Goal: Task Accomplishment & Management: Complete application form

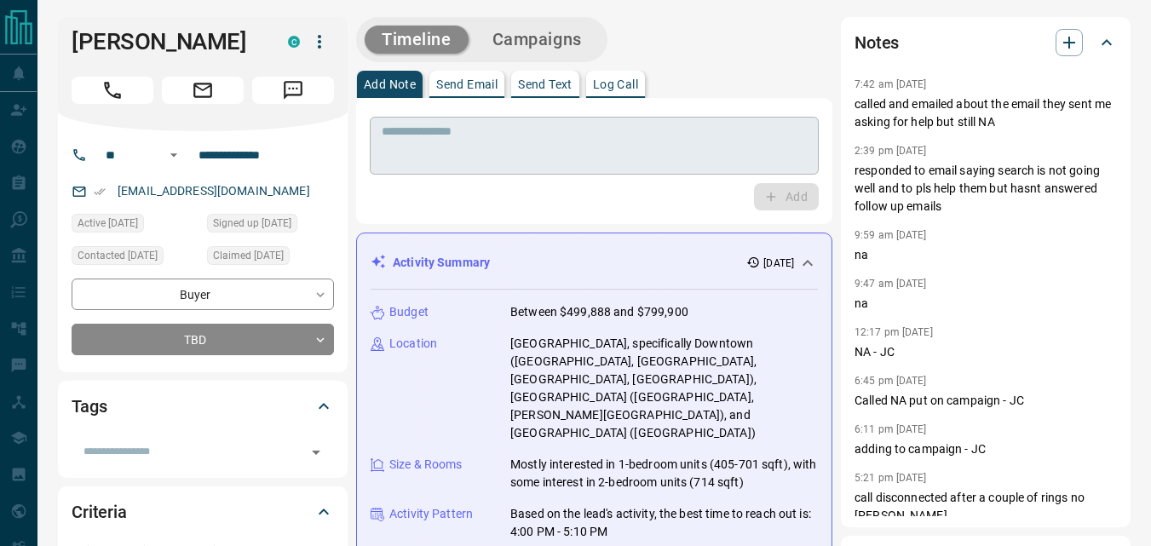
click at [447, 162] on textarea at bounding box center [594, 145] width 425 height 43
click at [375, 187] on div "Add" at bounding box center [594, 196] width 449 height 27
click at [291, 157] on input "**********" at bounding box center [258, 154] width 133 height 27
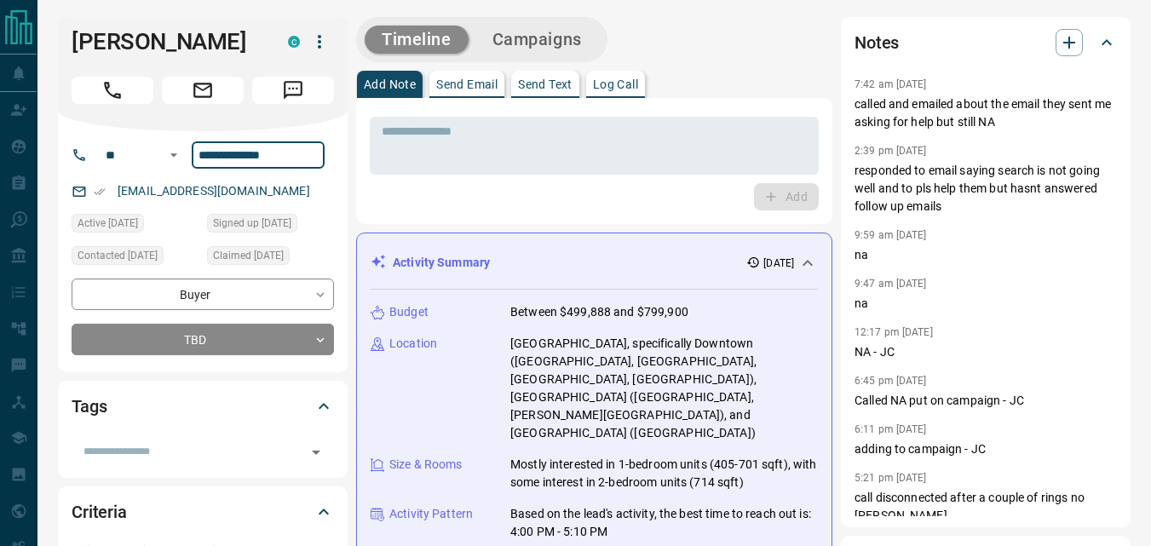
click at [459, 202] on div "Add" at bounding box center [594, 196] width 449 height 27
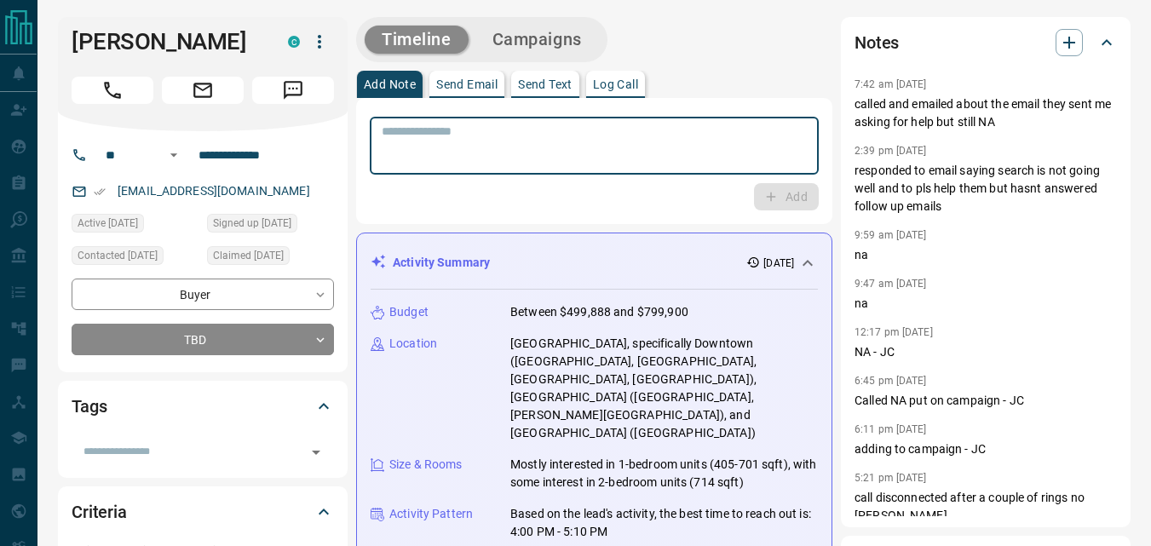
click at [458, 126] on textarea at bounding box center [594, 145] width 425 height 43
type textarea "**********"
click at [798, 184] on button "Add" at bounding box center [786, 196] width 65 height 27
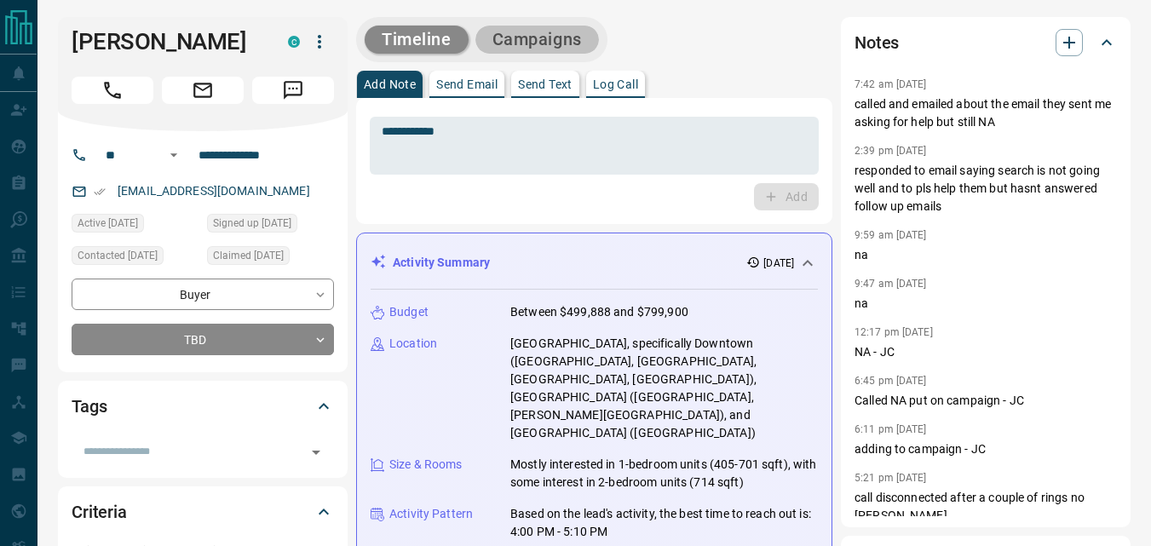
click at [585, 46] on button "Campaigns" at bounding box center [537, 40] width 124 height 28
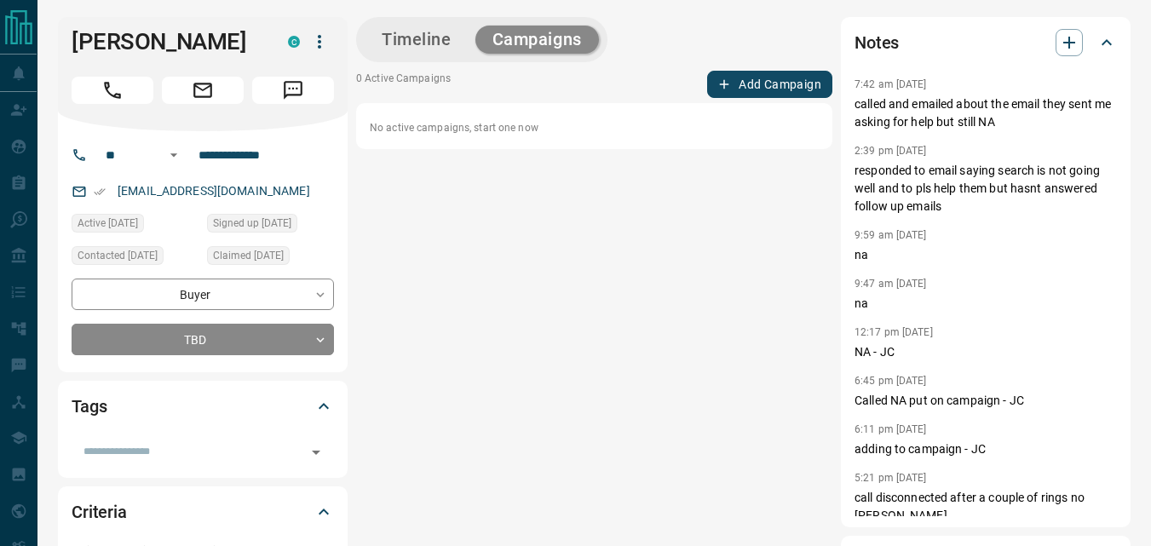
click at [745, 95] on button "Add Campaign" at bounding box center [769, 84] width 125 height 27
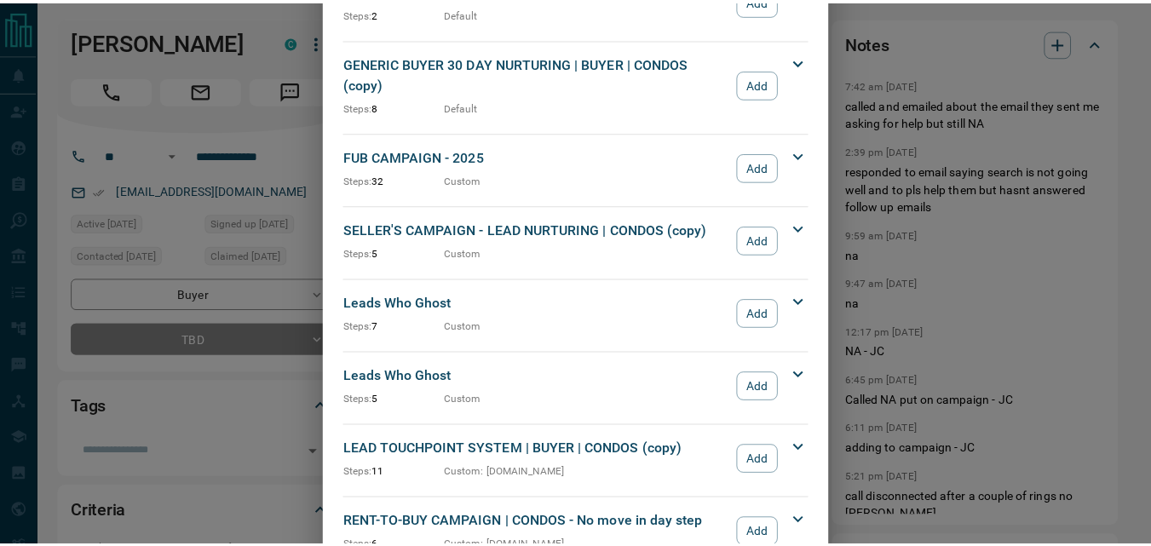
scroll to position [1675, 0]
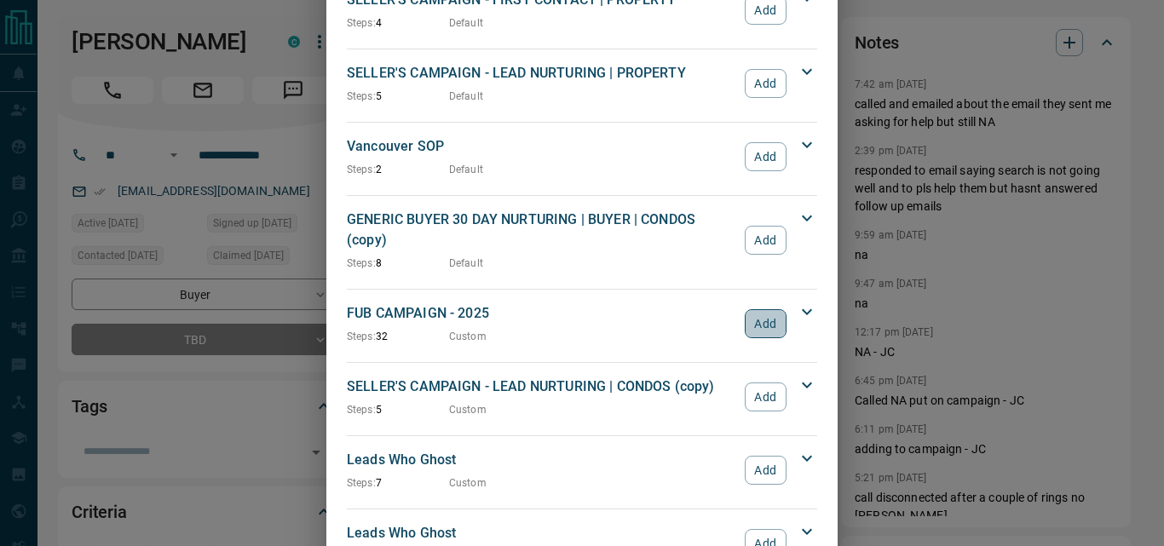
click at [749, 309] on button "Add" at bounding box center [766, 323] width 42 height 29
